Goal: Contribute content

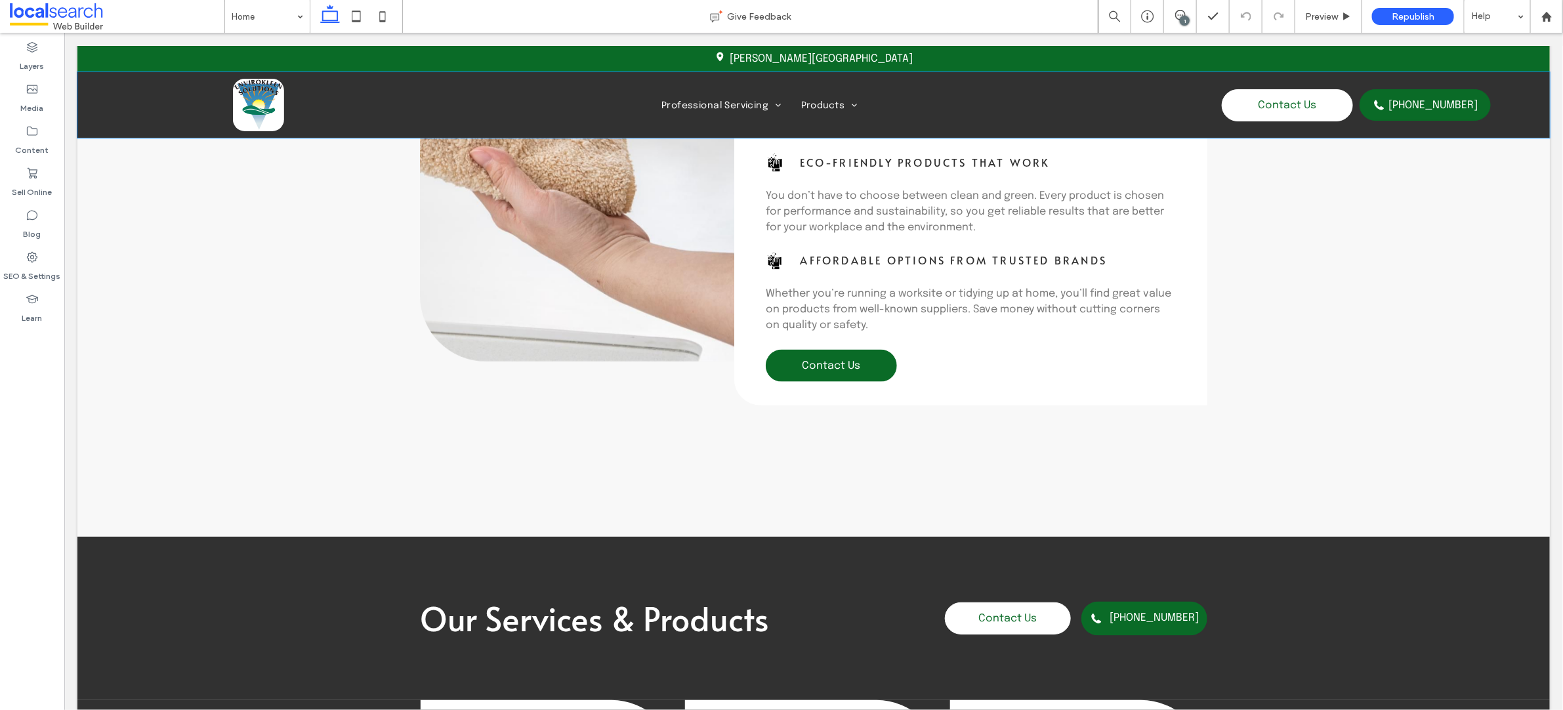
scroll to position [765, 0]
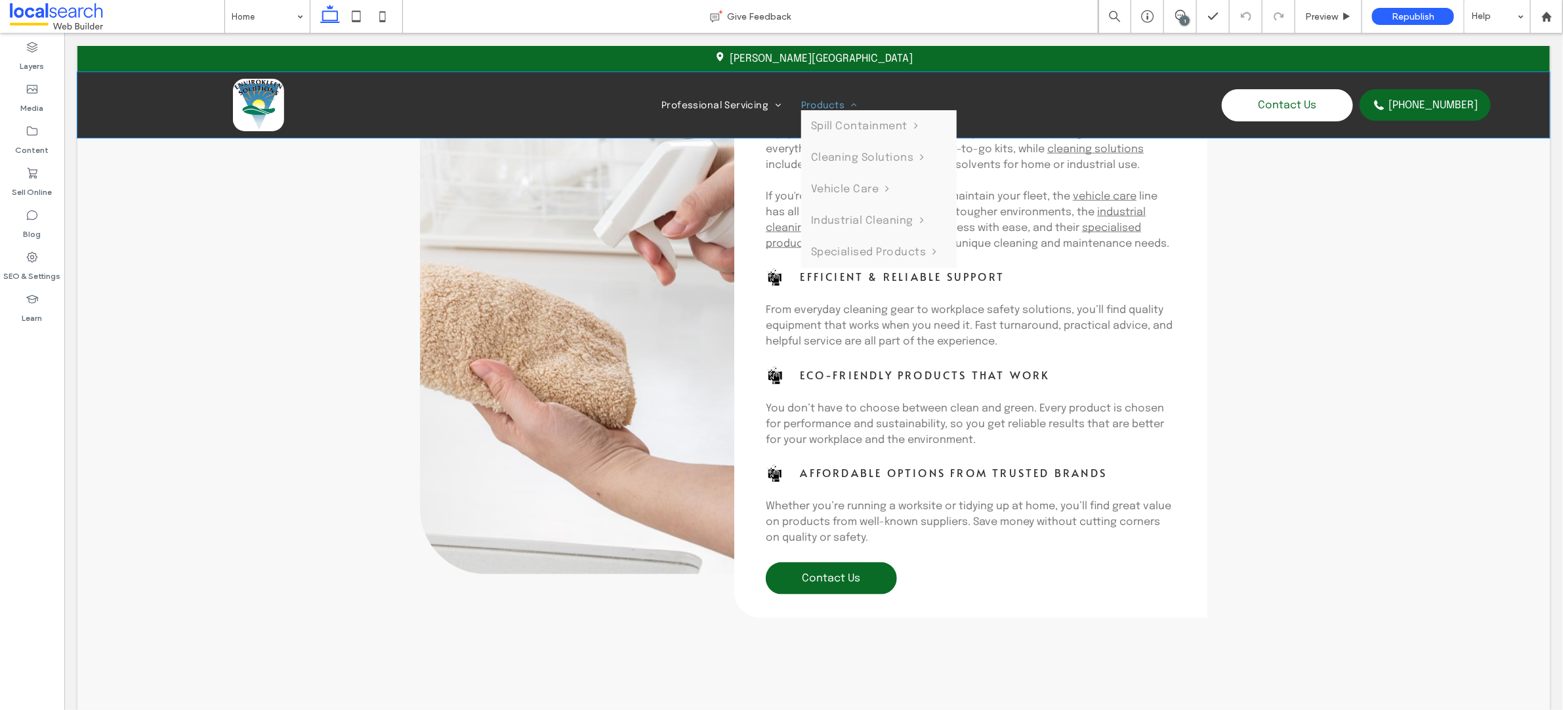
click at [817, 103] on span "Products" at bounding box center [828, 105] width 56 height 10
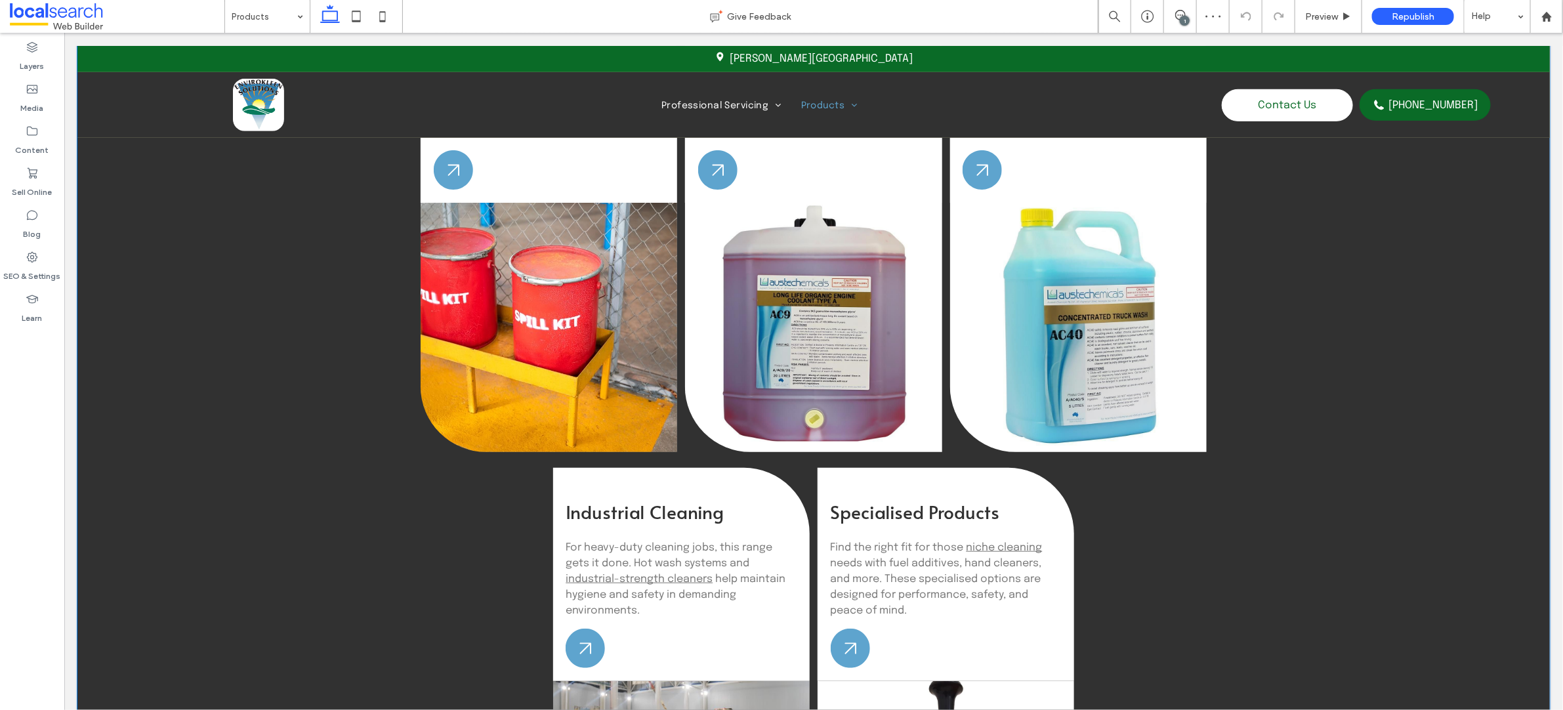
scroll to position [115, 0]
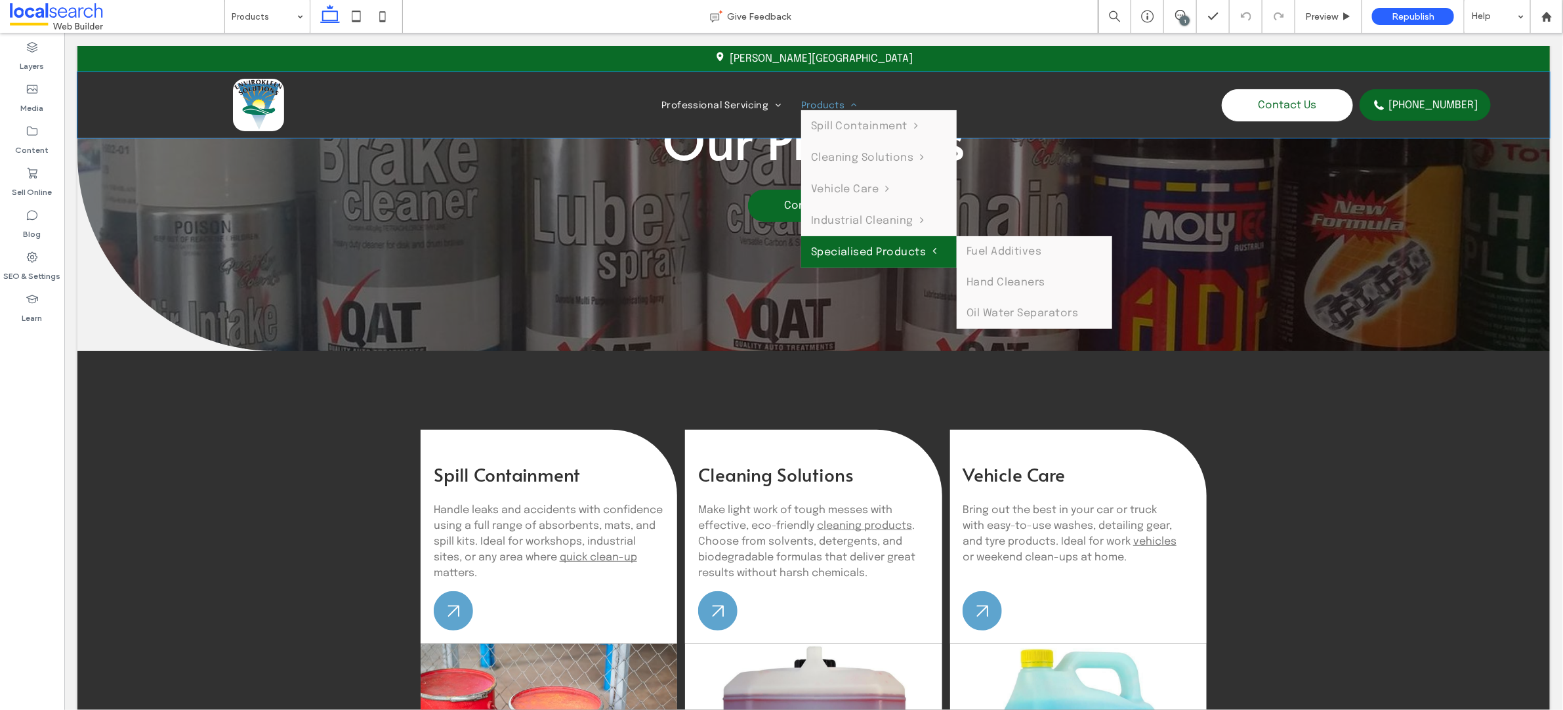
click at [855, 245] on span "Specialised Products" at bounding box center [873, 251] width 126 height 12
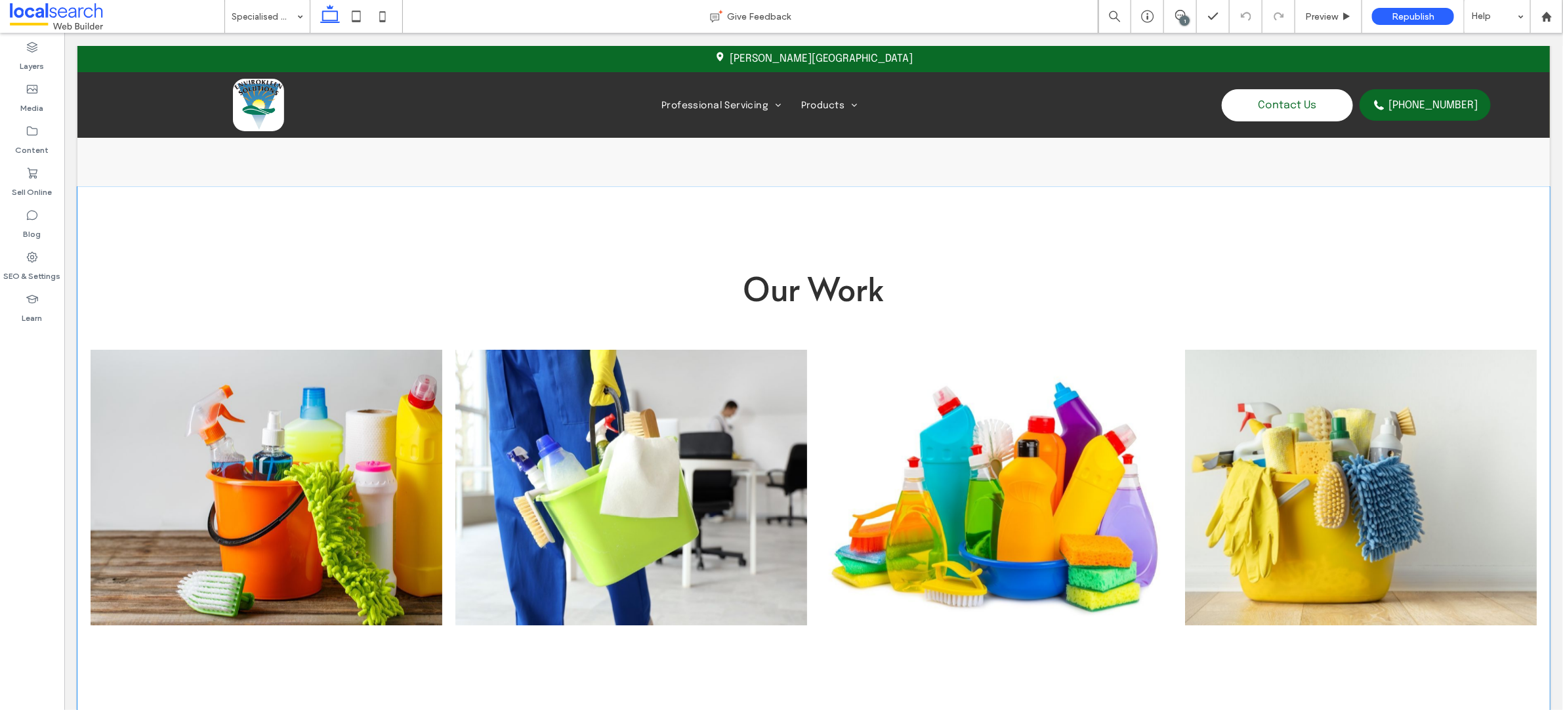
scroll to position [1376, 0]
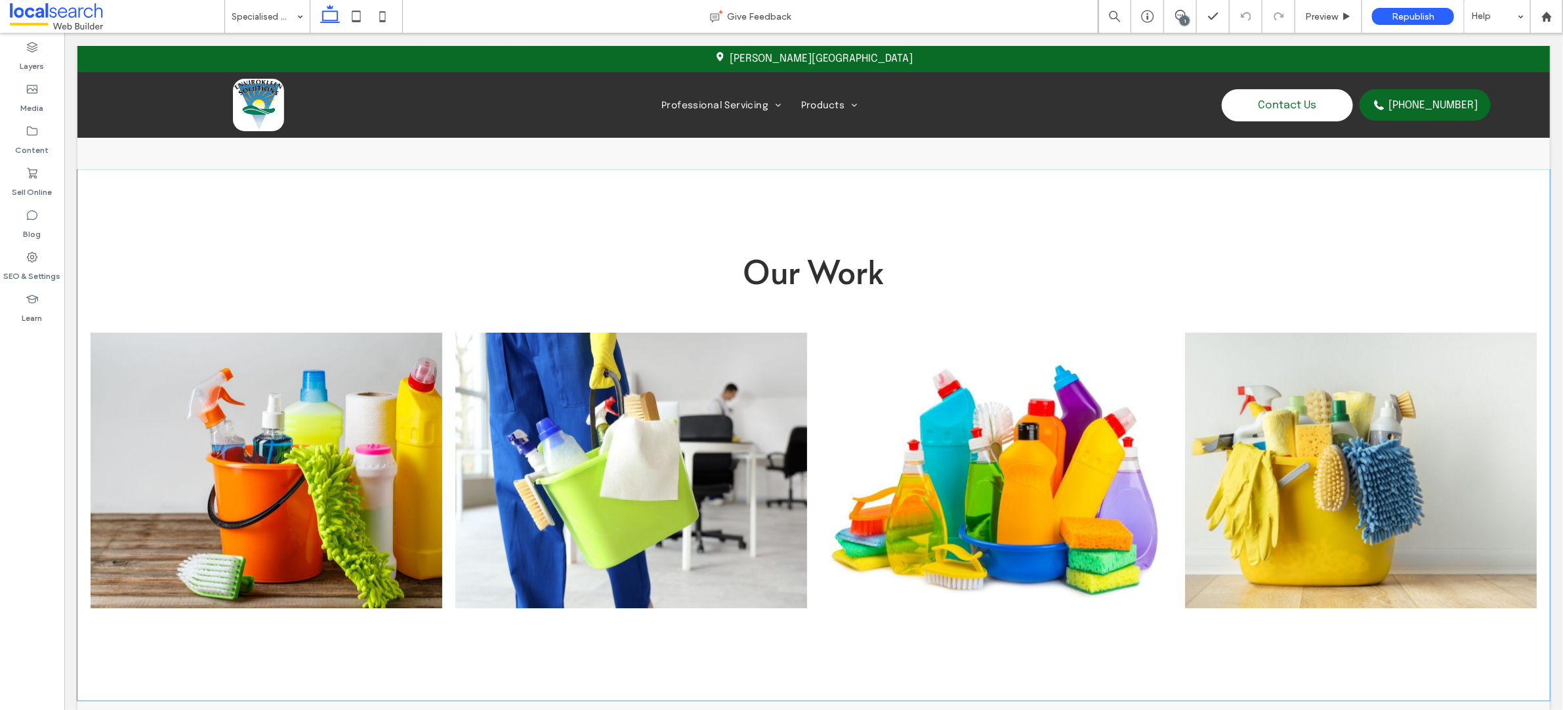
click at [219, 461] on link at bounding box center [266, 471] width 352 height 276
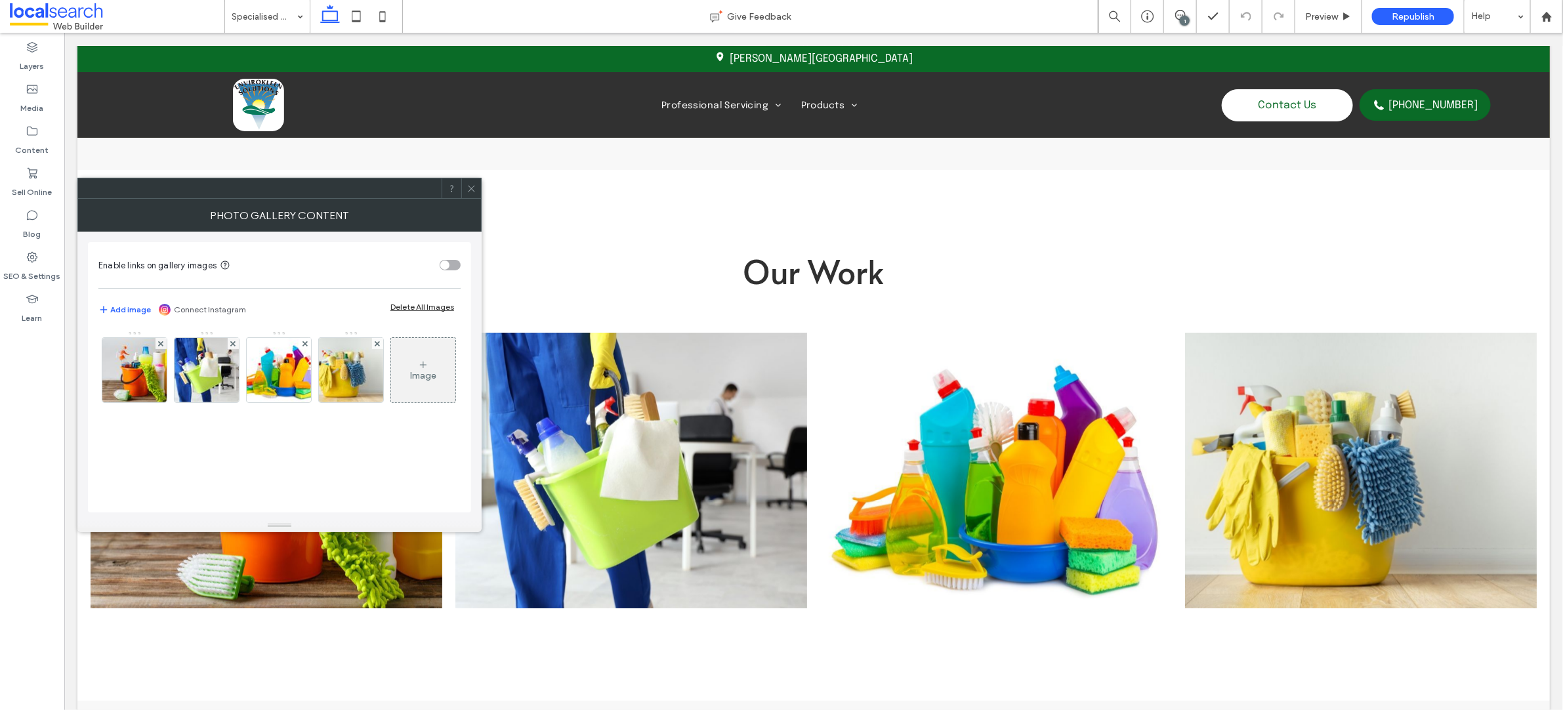
click at [474, 189] on icon at bounding box center [471, 189] width 10 height 10
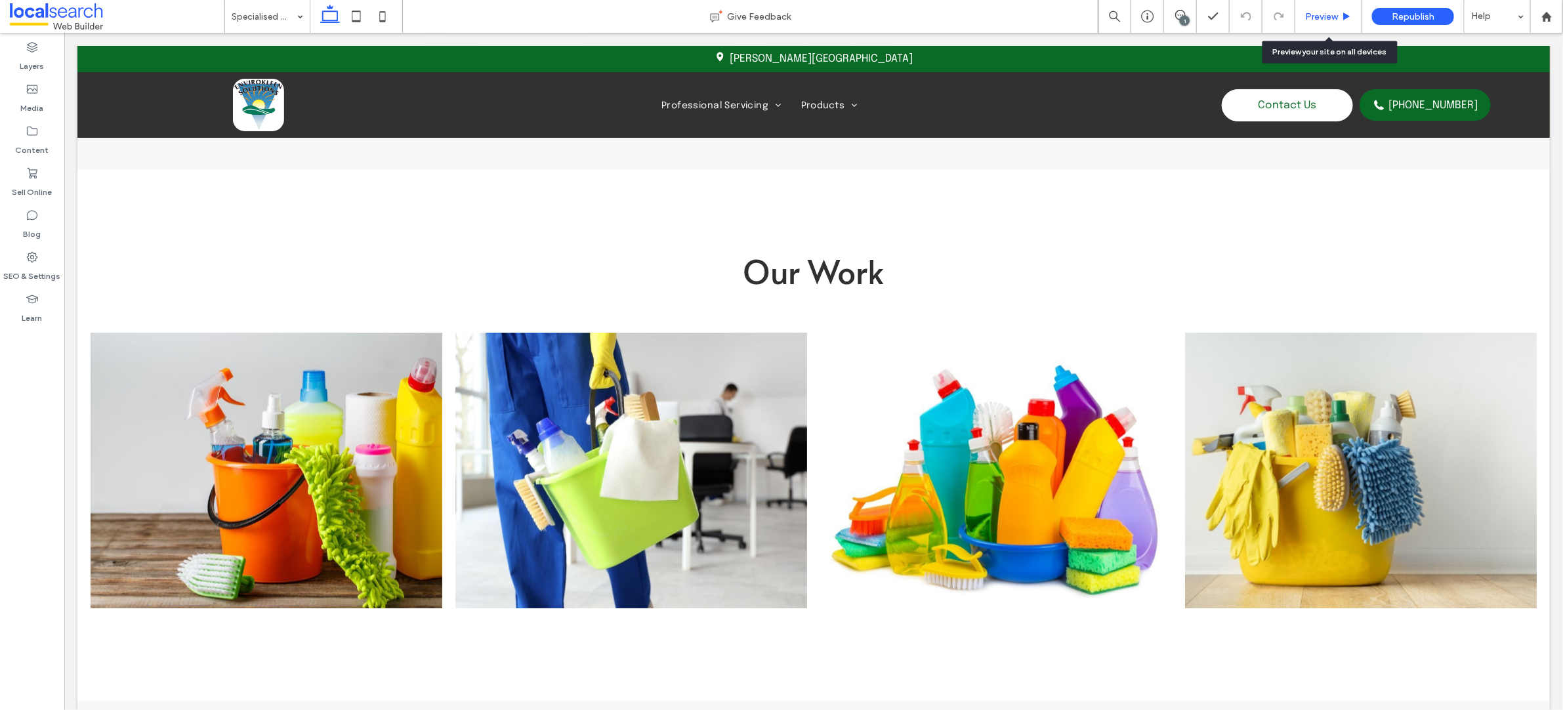
click at [1315, 14] on span "Preview" at bounding box center [1321, 16] width 33 height 11
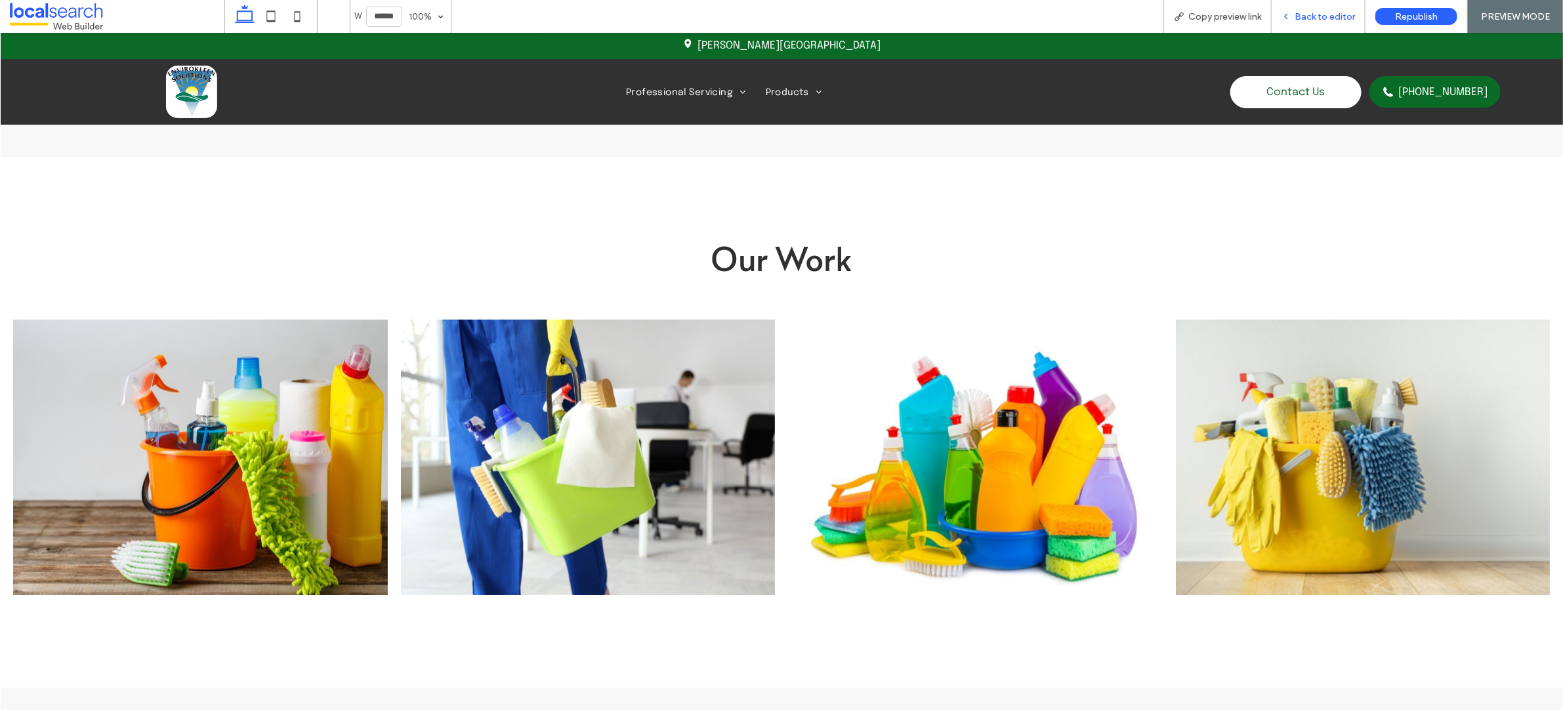
click at [1327, 17] on span "Back to editor" at bounding box center [1324, 16] width 60 height 11
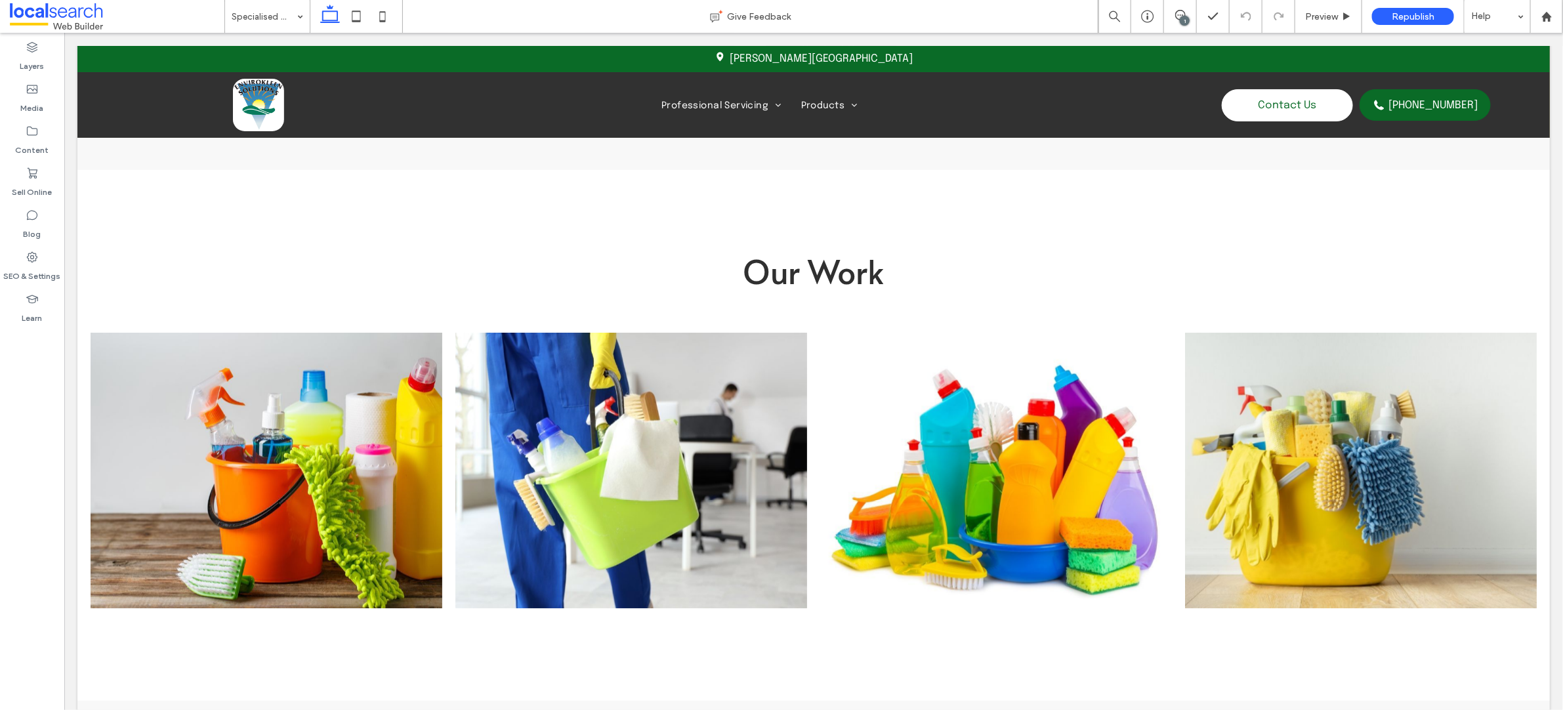
click at [1180, 17] on div "1" at bounding box center [1185, 21] width 10 height 10
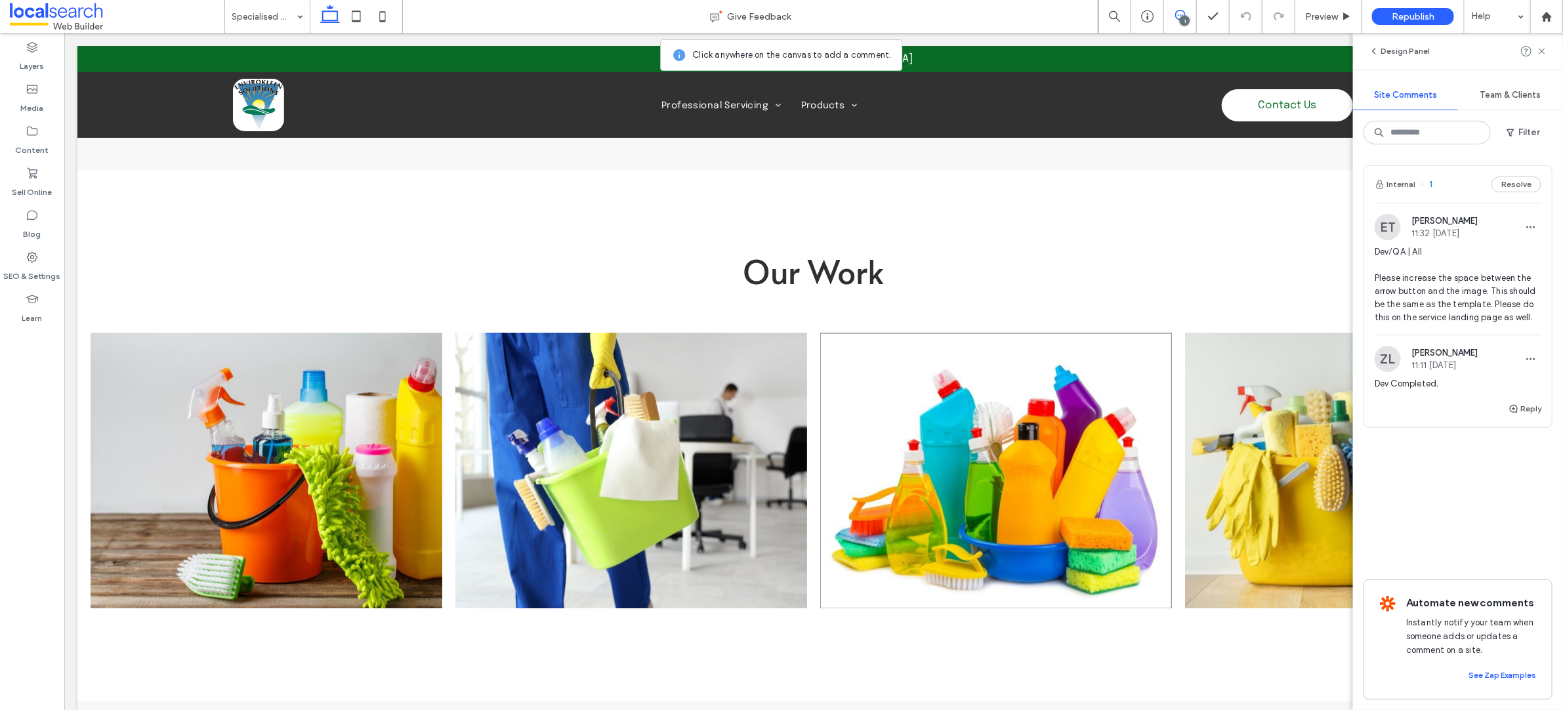
scroll to position [1225, 0]
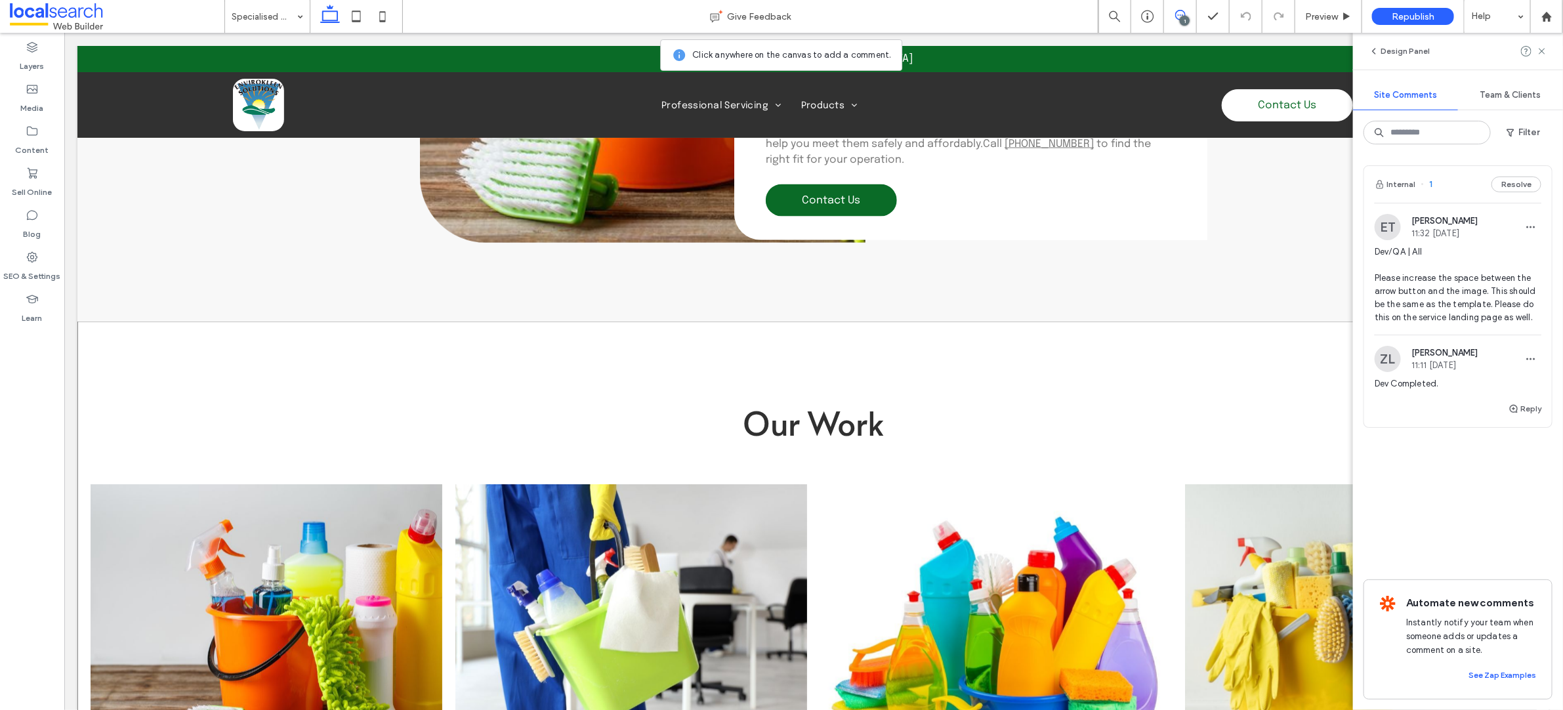
click at [1267, 391] on div "Our Work View more" at bounding box center [813, 586] width 1472 height 531
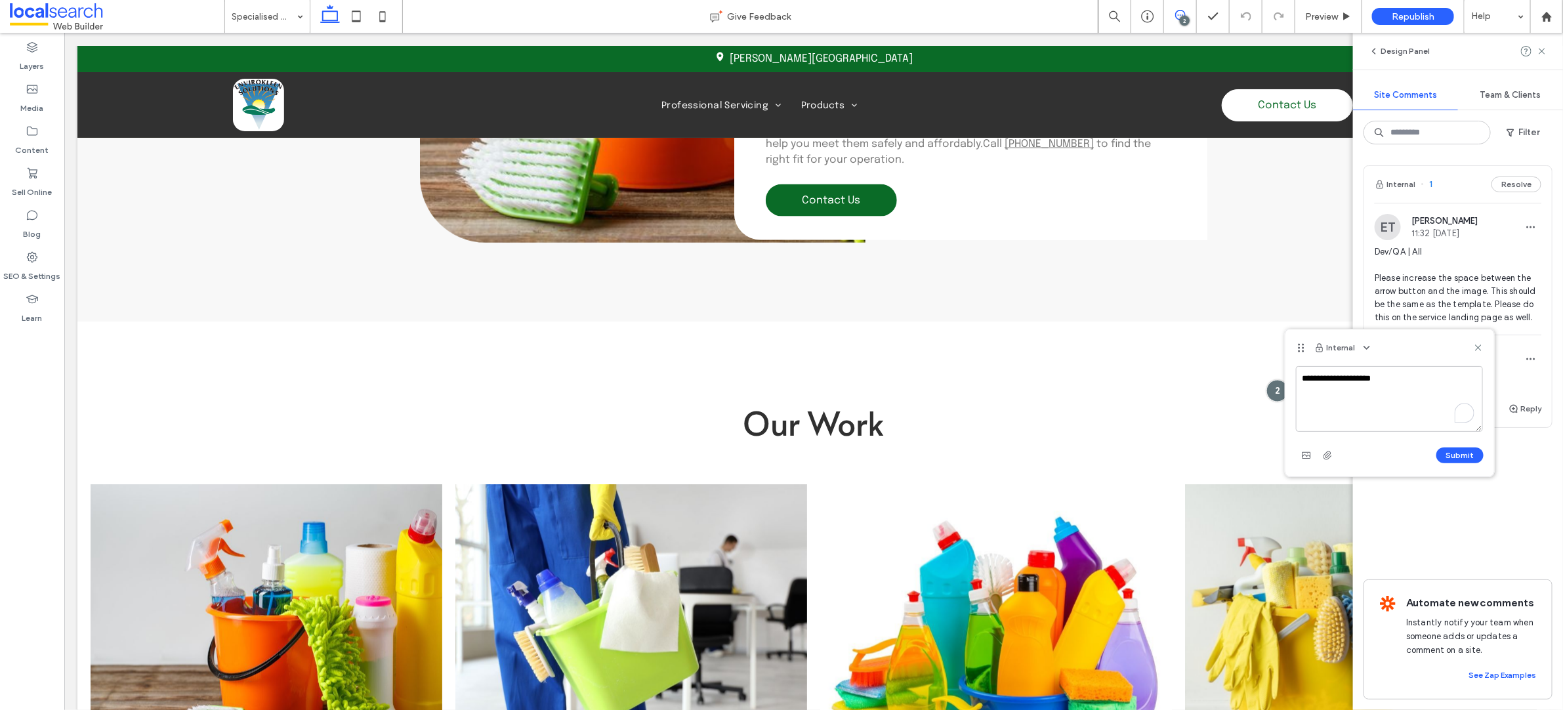
drag, startPoint x: 1324, startPoint y: 377, endPoint x: 1332, endPoint y: 377, distance: 8.5
click at [1323, 377] on textarea "**********" at bounding box center [1390, 399] width 188 height 66
click at [1359, 379] on textarea "**********" at bounding box center [1390, 399] width 188 height 66
click at [1414, 401] on textarea "**********" at bounding box center [1390, 399] width 188 height 66
click at [1360, 428] on div "Dismiss" at bounding box center [1412, 438] width 125 height 20
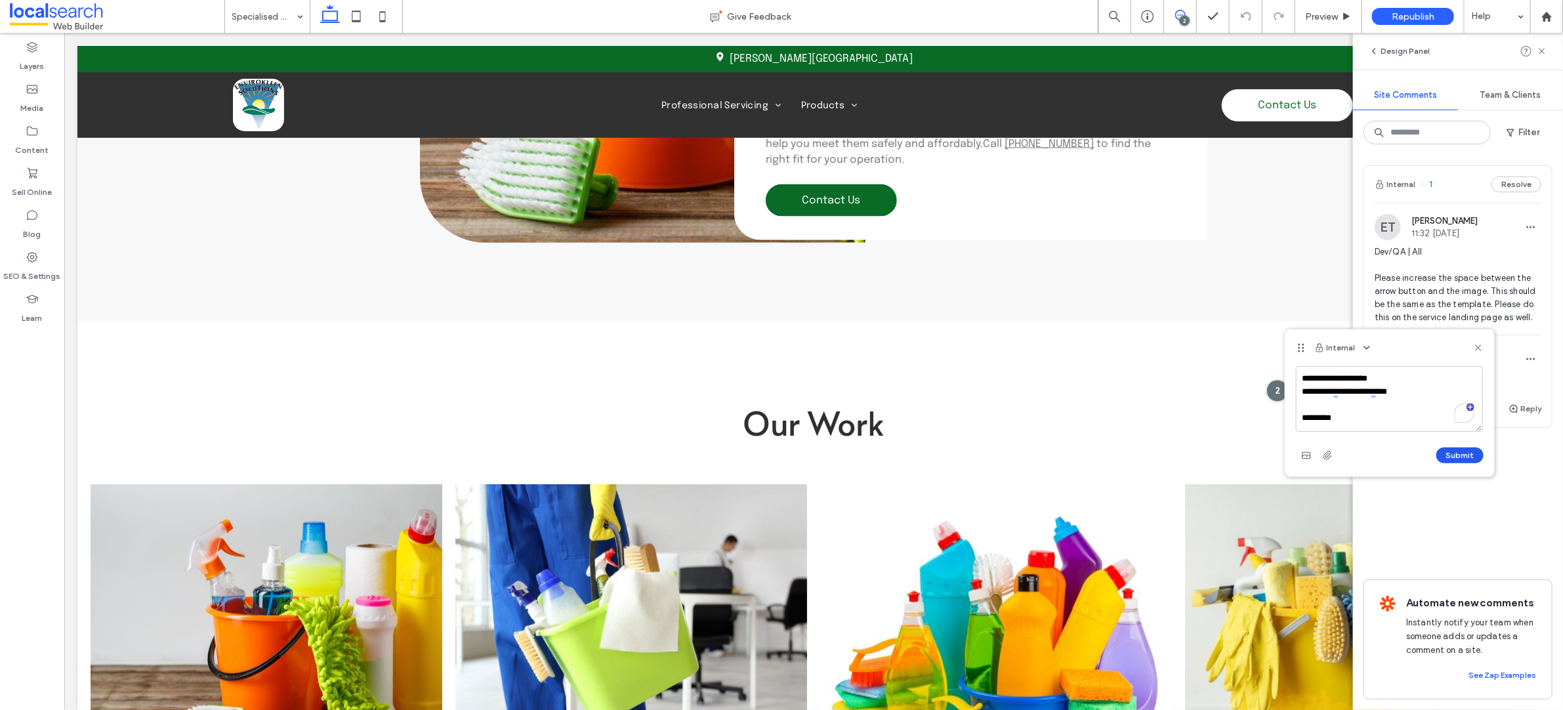
type textarea "**********"
click at [1470, 453] on button "Submit" at bounding box center [1459, 455] width 47 height 16
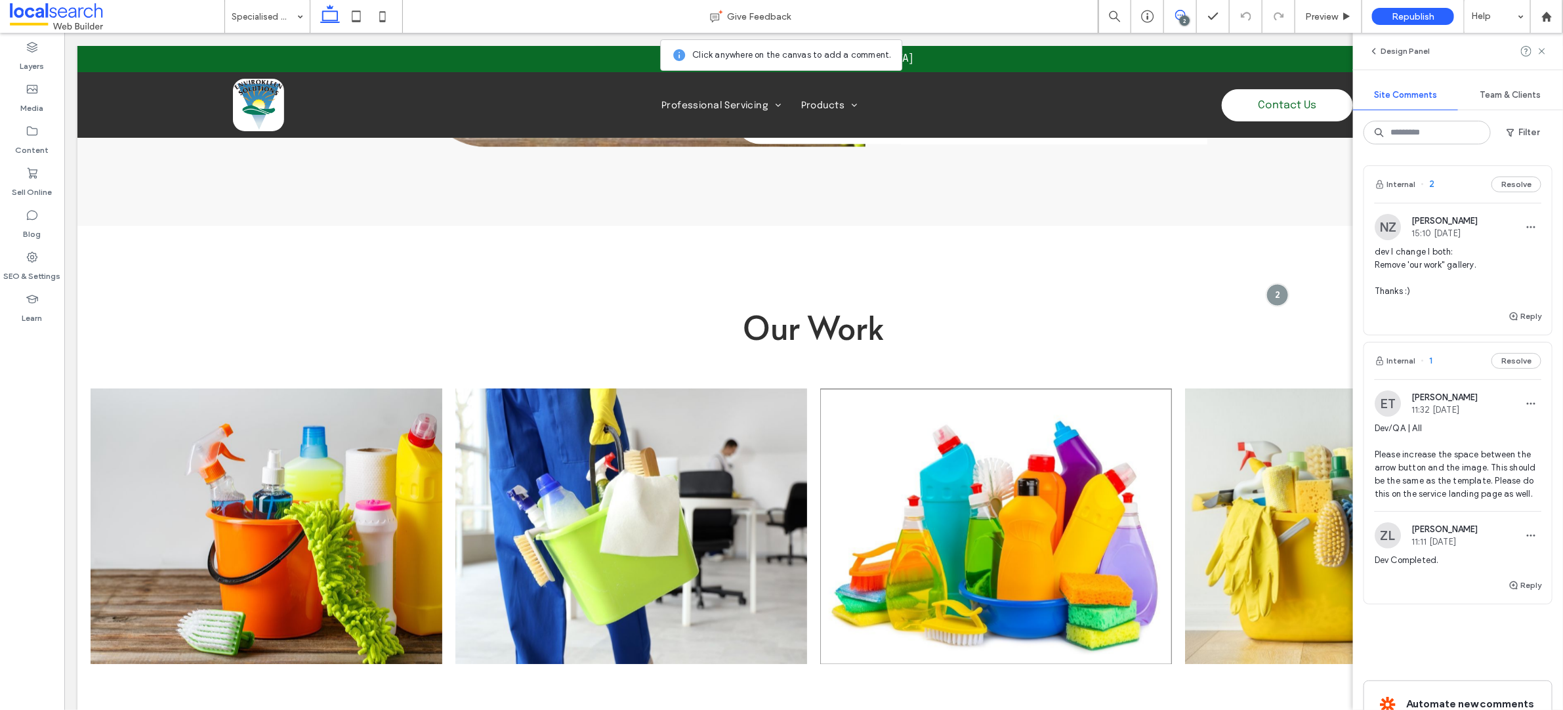
scroll to position [1412, 0]
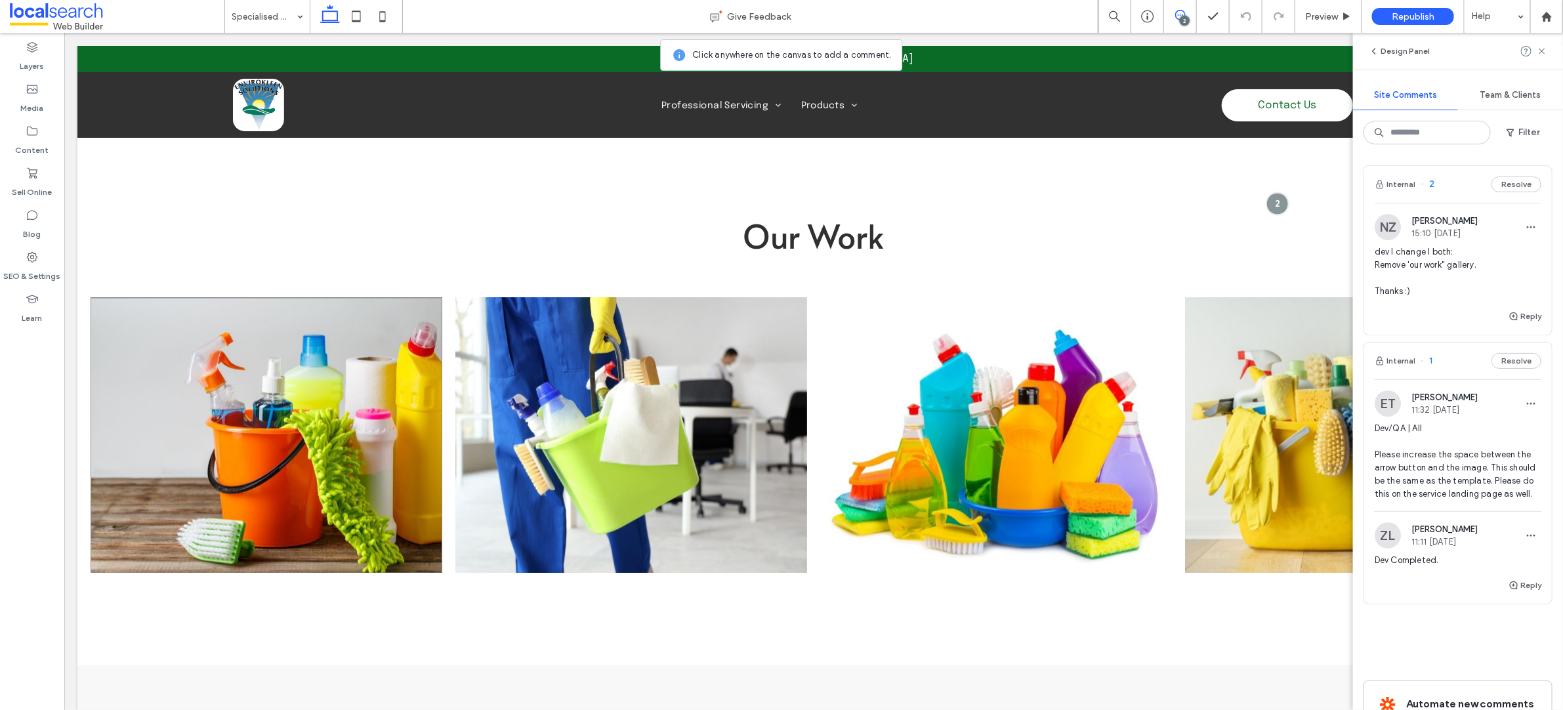
click at [327, 440] on link at bounding box center [266, 435] width 352 height 276
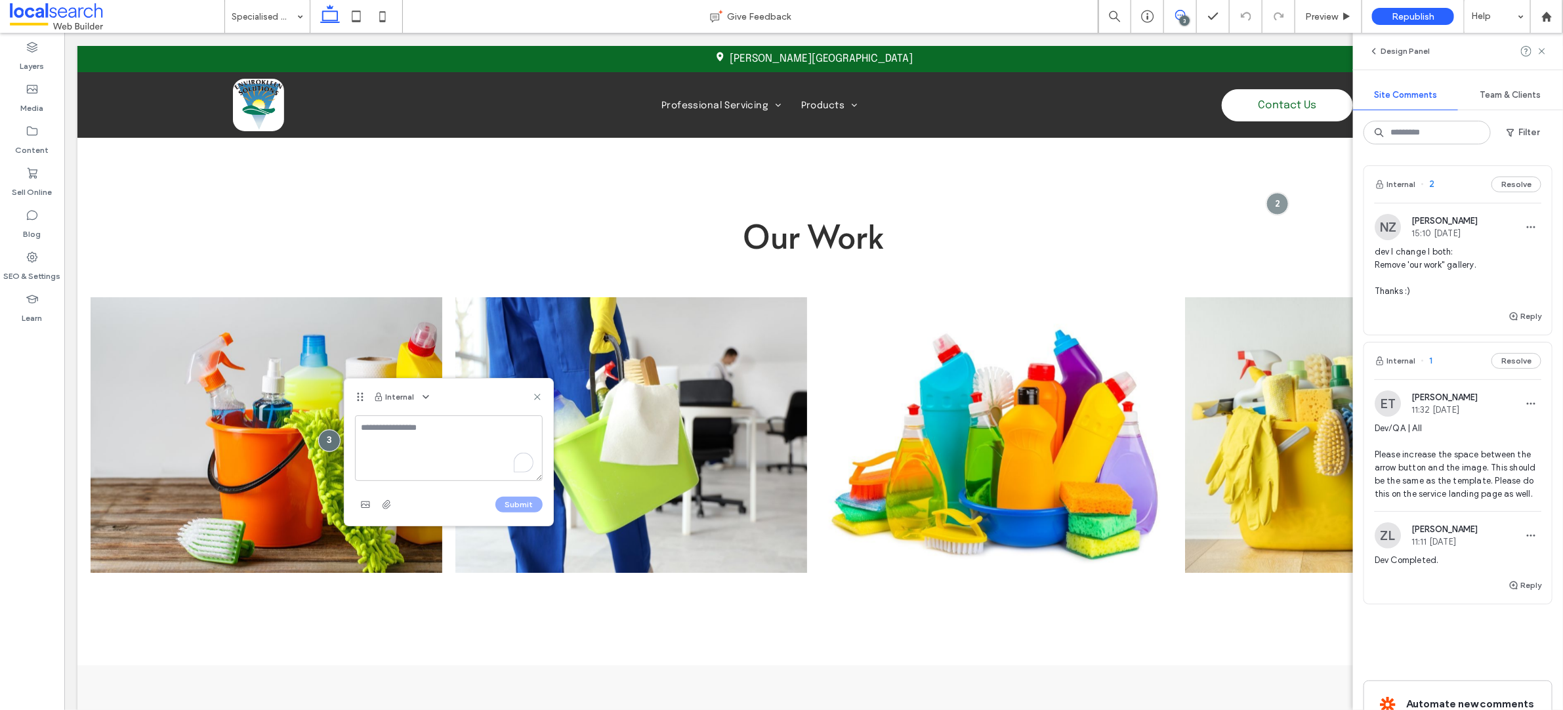
click at [370, 468] on textarea "To enrich screen reader interactions, please activate Accessibility in Grammarl…" at bounding box center [449, 448] width 188 height 66
drag, startPoint x: 539, startPoint y: 398, endPoint x: 450, endPoint y: 369, distance: 93.2
click at [539, 398] on use at bounding box center [537, 397] width 6 height 6
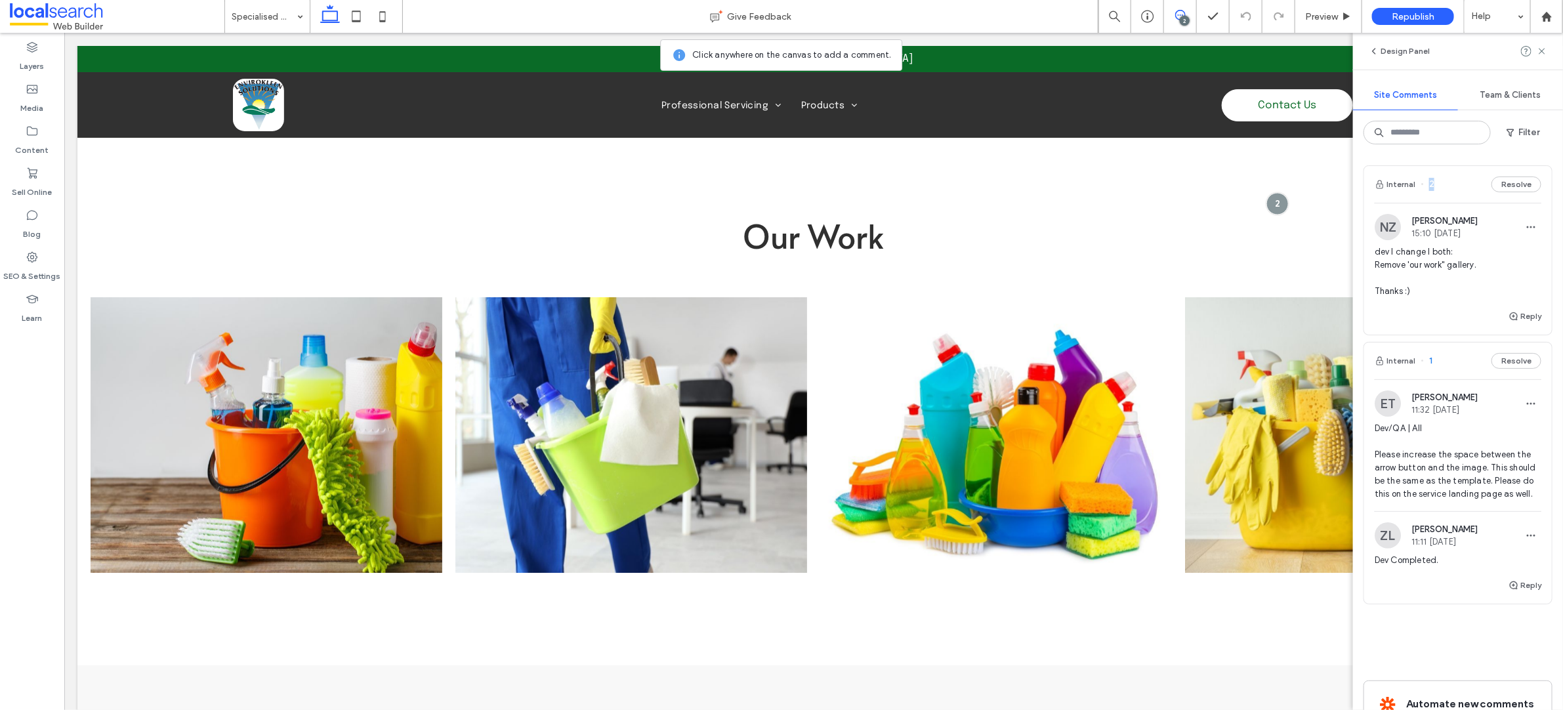
click at [1435, 185] on div "Internal 2 Resolve" at bounding box center [1458, 184] width 188 height 37
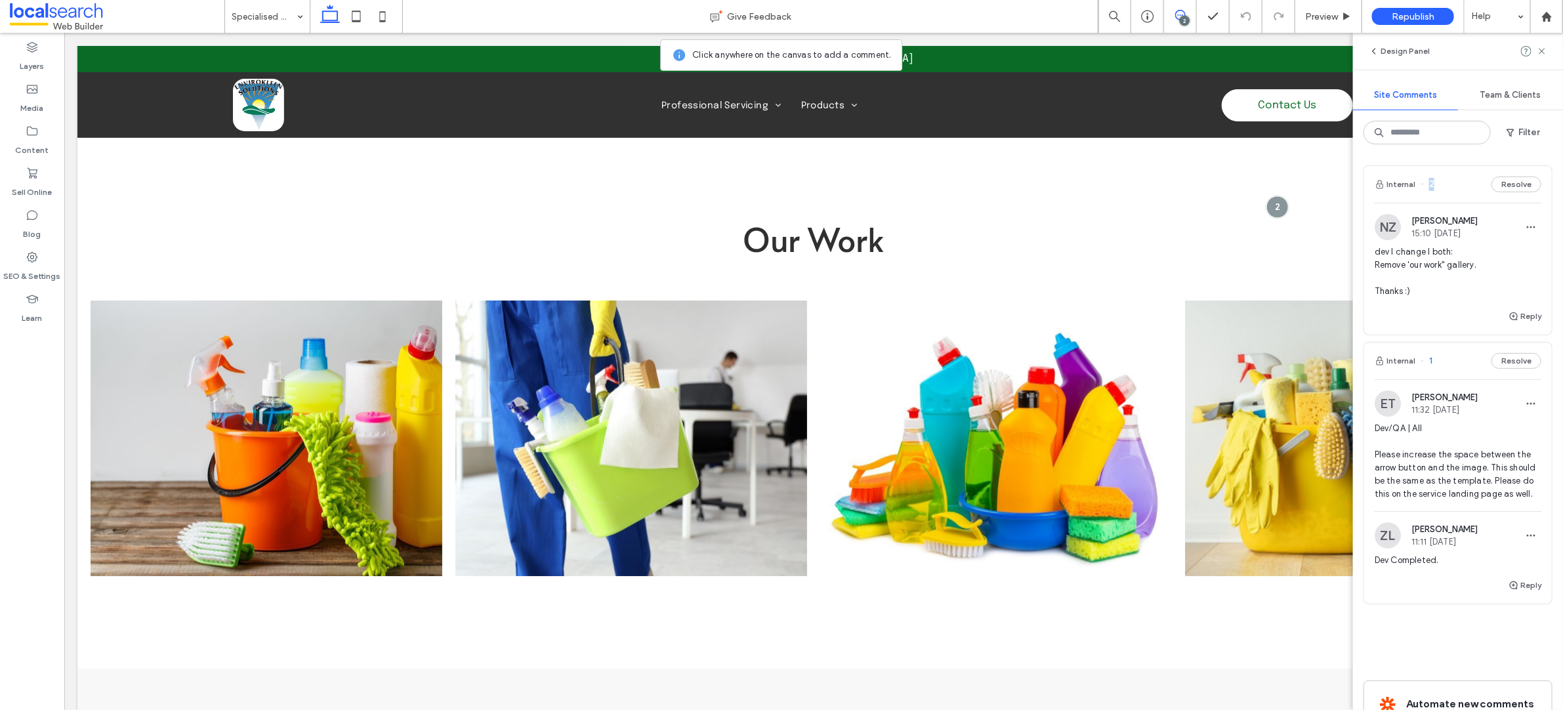
scroll to position [1408, 0]
